Goal: Information Seeking & Learning: Learn about a topic

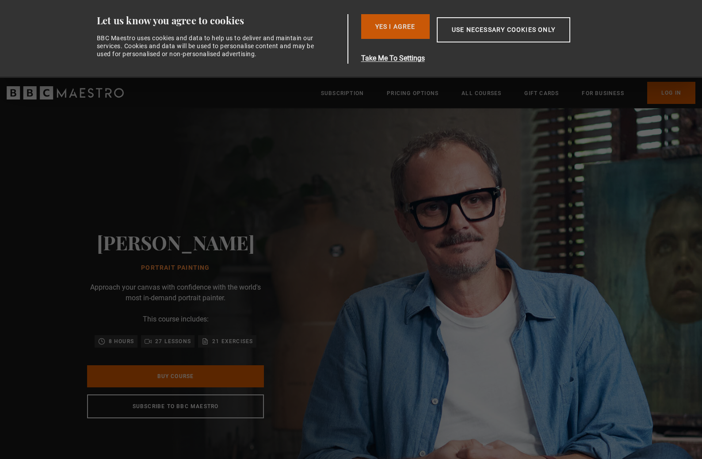
click at [399, 27] on button "Yes I Agree" at bounding box center [395, 26] width 69 height 25
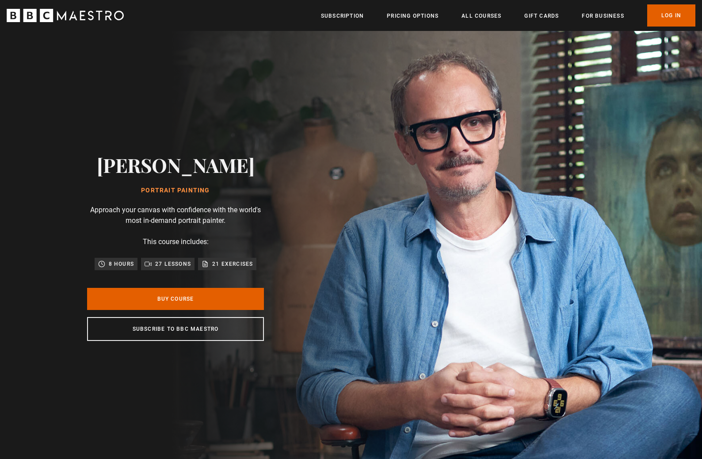
scroll to position [0, 116]
click at [431, 15] on link "Pricing Options" at bounding box center [413, 15] width 52 height 9
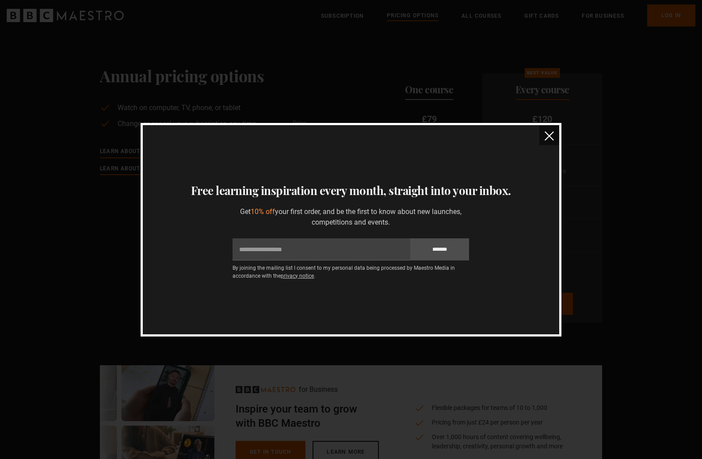
click at [546, 137] on img "close" at bounding box center [549, 135] width 9 height 9
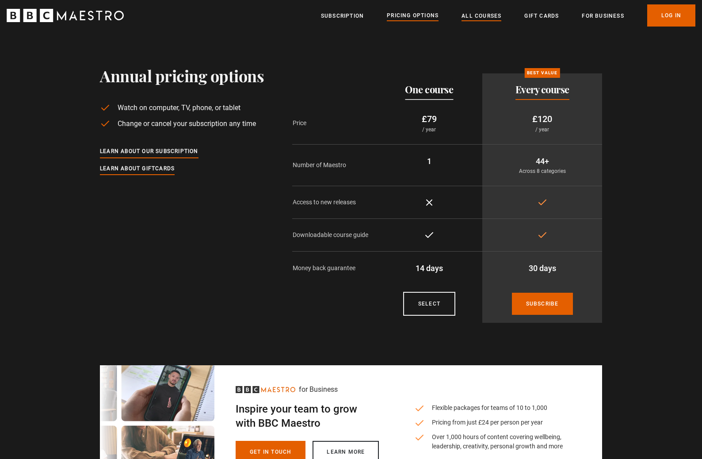
click at [486, 16] on link "All Courses" at bounding box center [482, 15] width 40 height 9
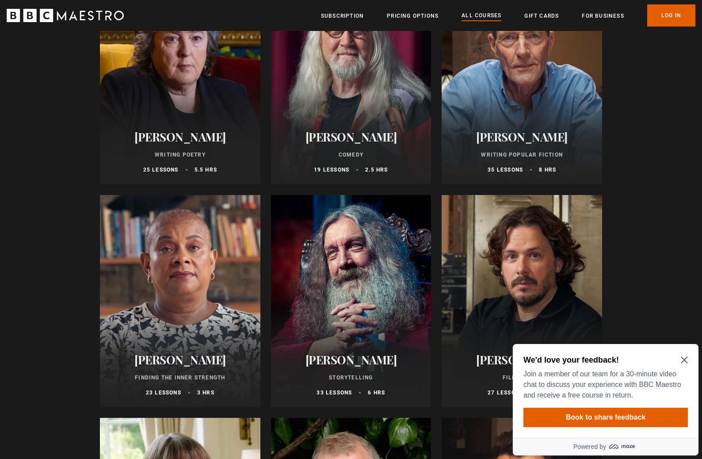
scroll to position [2172, 0]
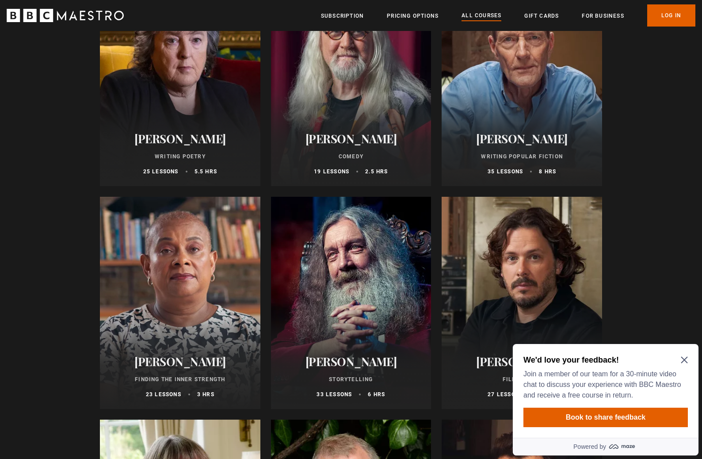
drag, startPoint x: 363, startPoint y: 254, endPoint x: 371, endPoint y: 255, distance: 7.6
click at [364, 254] on div at bounding box center [351, 303] width 161 height 212
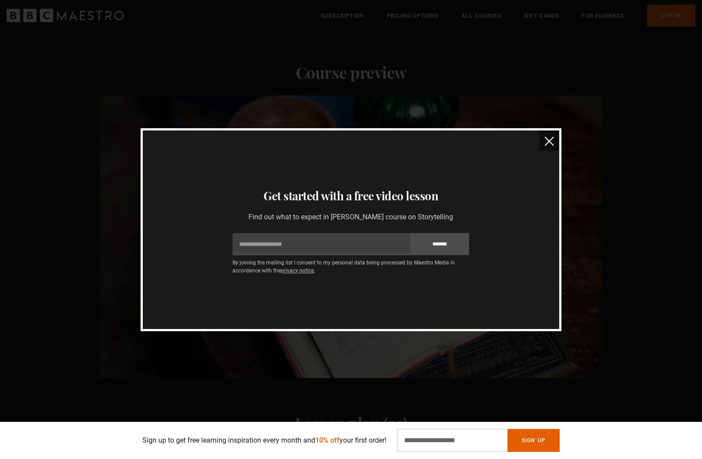
scroll to position [0, 116]
click at [548, 135] on button "close" at bounding box center [549, 140] width 20 height 20
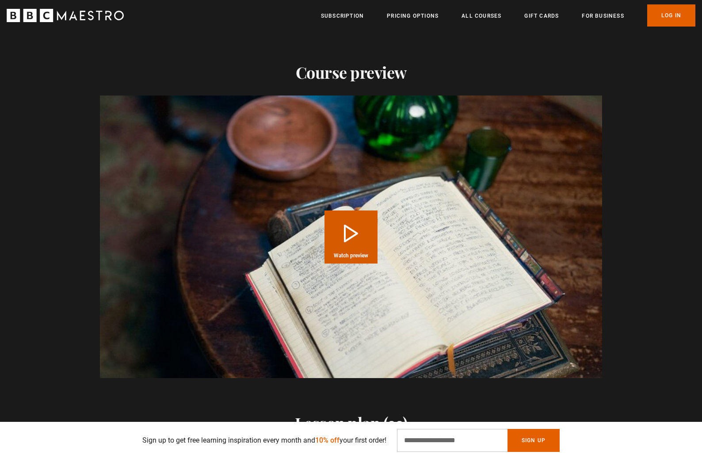
click at [354, 223] on button "Play Course overview for Storytelling with [PERSON_NAME] Watch preview" at bounding box center [351, 236] width 53 height 53
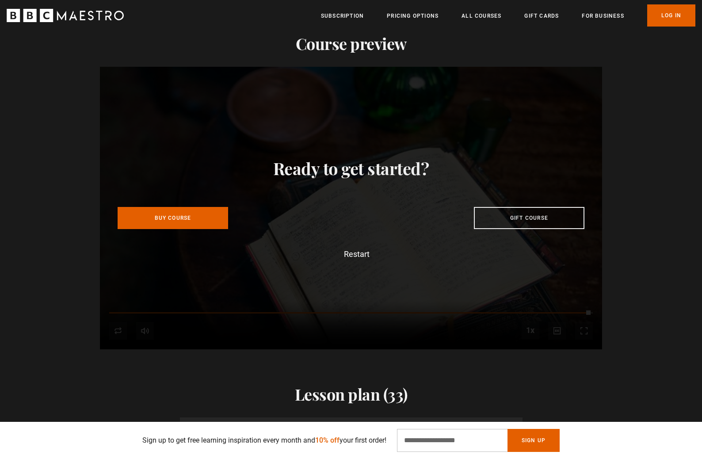
scroll to position [0, 232]
